Goal: Task Accomplishment & Management: Complete application form

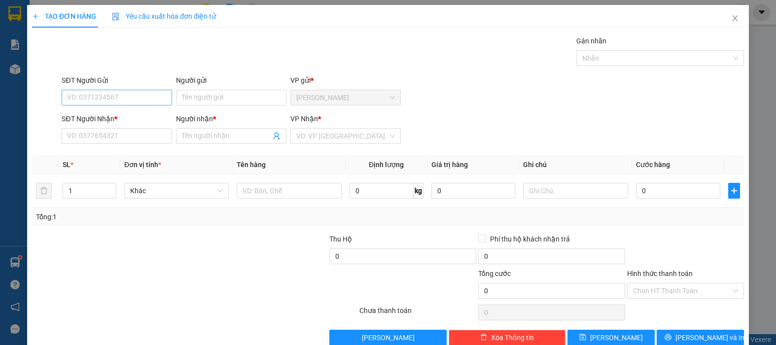
click at [81, 96] on input "SĐT Người Gửi" at bounding box center [117, 98] width 110 height 16
type input "0708939779"
click at [191, 100] on input "Người gửi" at bounding box center [231, 98] width 110 height 16
type input "NHA KHPA SG26"
click at [87, 135] on input "SĐT Người Nhận *" at bounding box center [117, 136] width 110 height 16
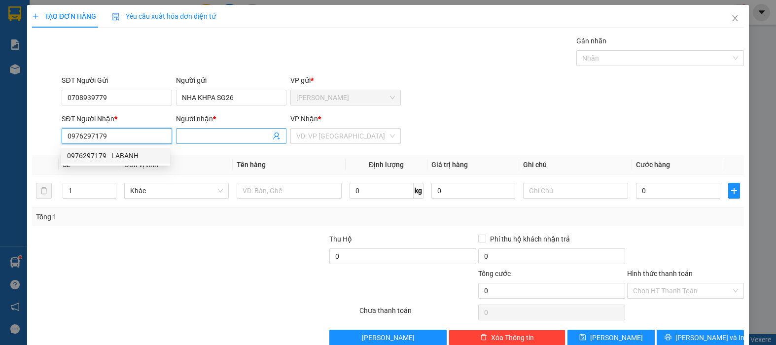
type input "0976297179"
click at [194, 136] on input "Người nhận *" at bounding box center [226, 136] width 89 height 11
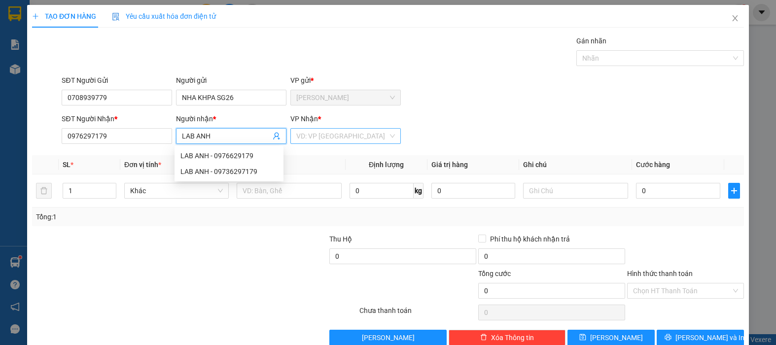
type input "LAB ANH"
click at [316, 132] on input "search" at bounding box center [342, 136] width 92 height 15
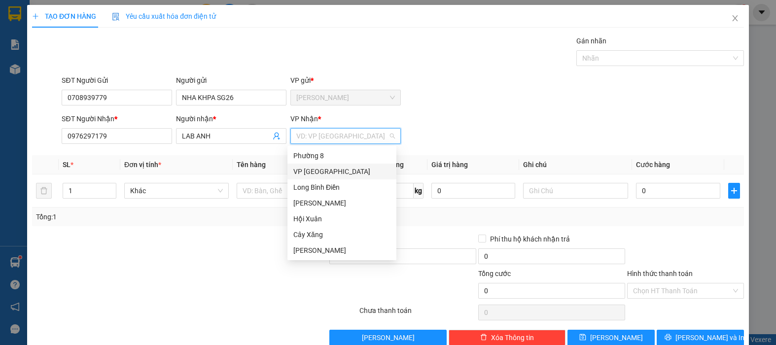
click at [312, 168] on div "VP [GEOGRAPHIC_DATA]" at bounding box center [341, 171] width 97 height 11
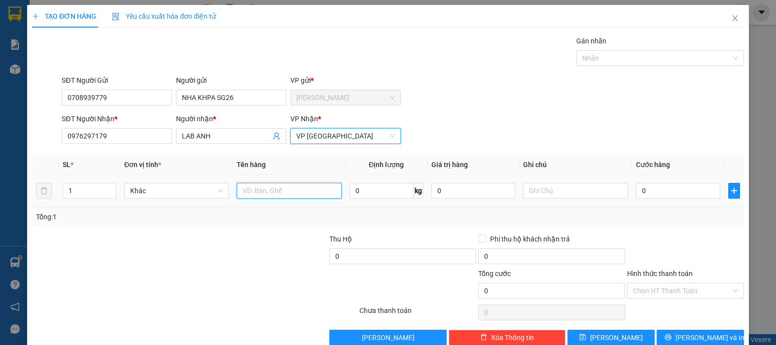
click at [265, 188] on input "text" at bounding box center [289, 191] width 104 height 16
type input "1HNP"
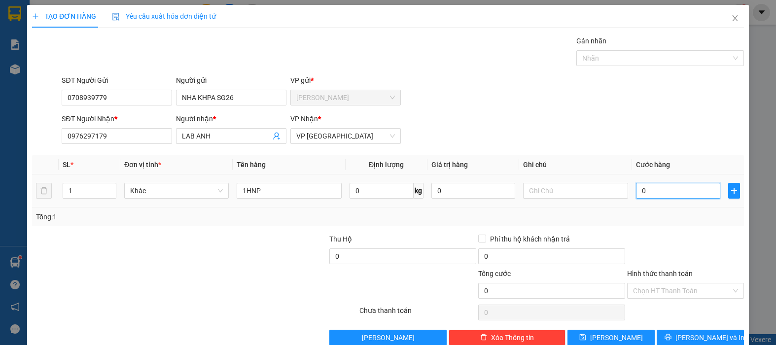
click at [655, 190] on input "0" at bounding box center [678, 191] width 84 height 16
type input "2"
type input "20"
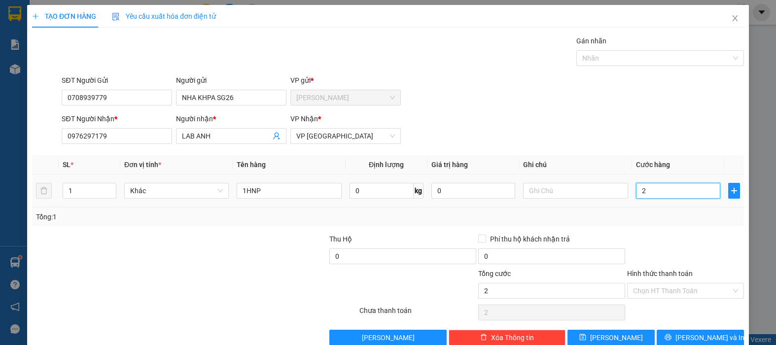
type input "20"
type input "200"
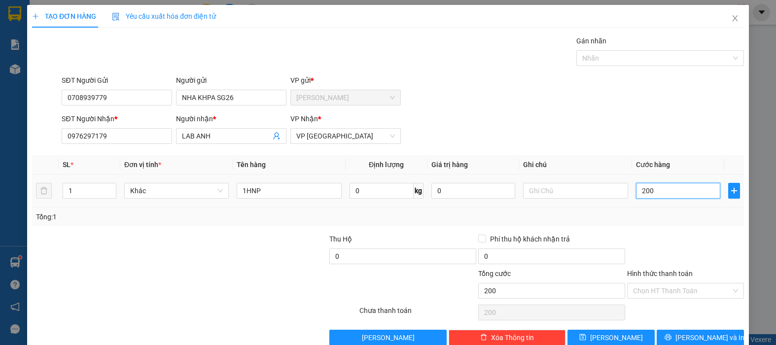
type input "2.000"
type input "20.000"
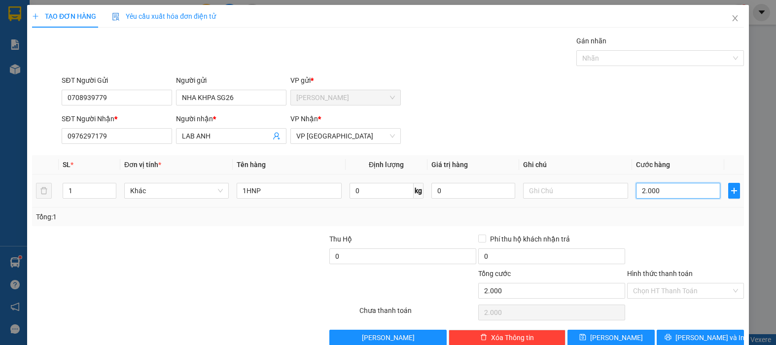
type input "20.000"
click at [694, 331] on button "[PERSON_NAME] và In" at bounding box center [699, 338] width 87 height 16
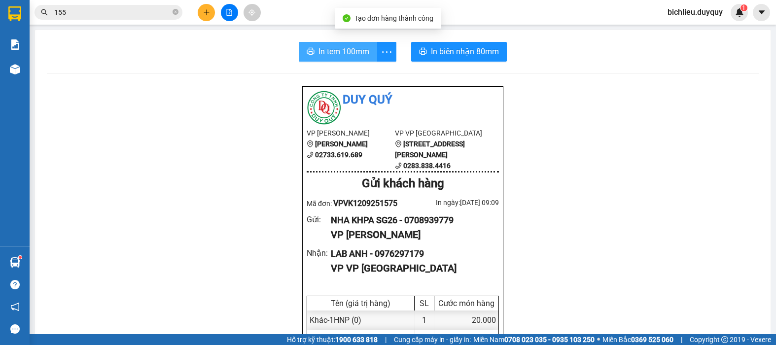
click at [340, 50] on span "In tem 100mm" at bounding box center [343, 51] width 51 height 12
